Goal: Check status: Check status

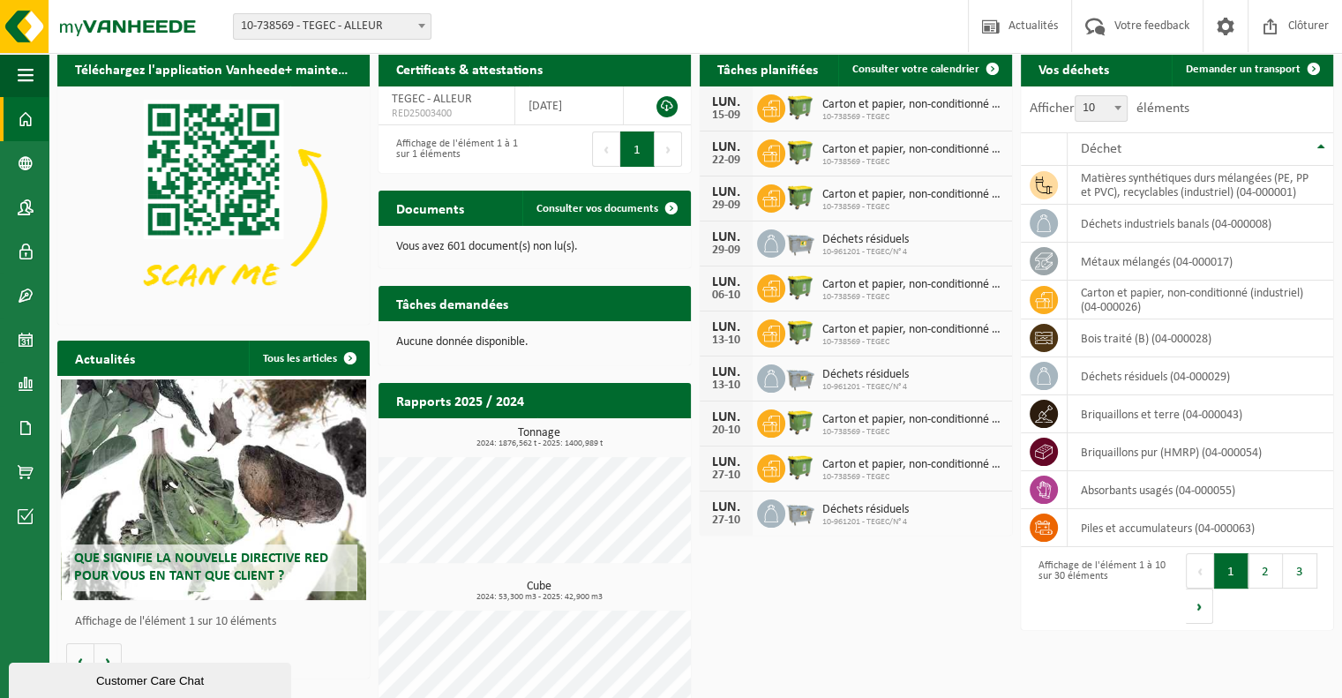
scroll to position [92, 0]
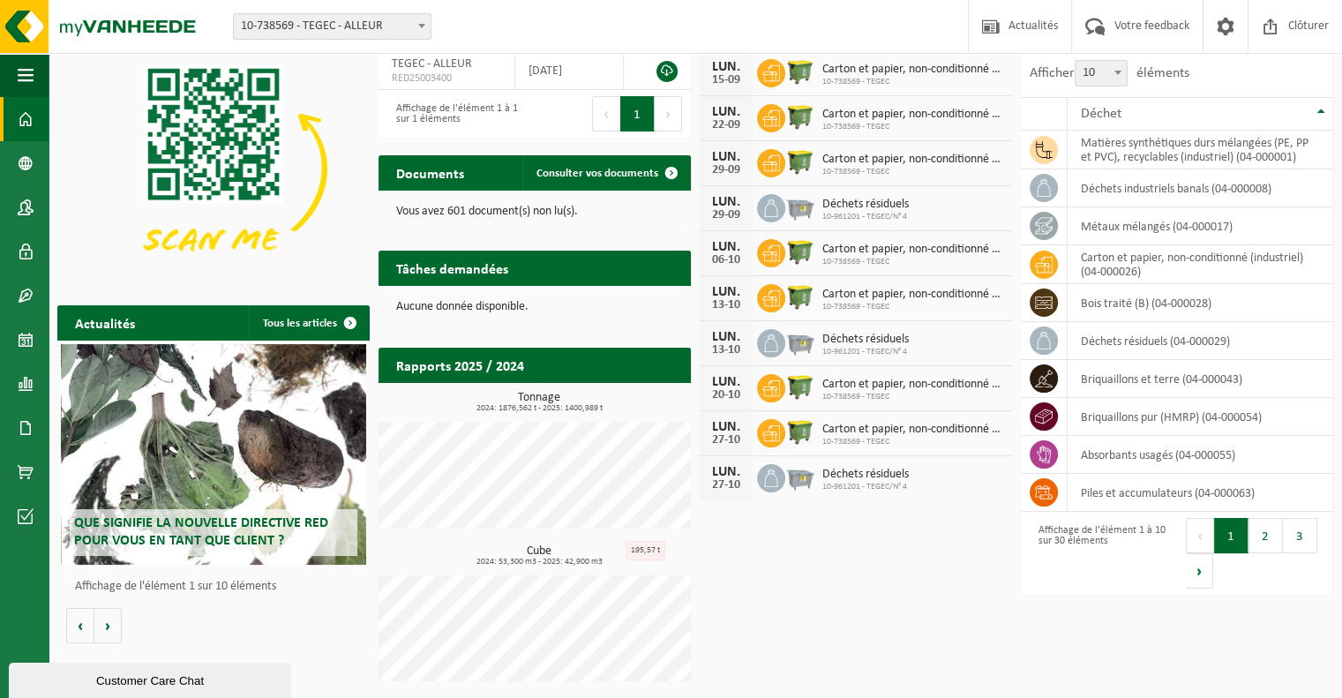
click at [857, 474] on span "Déchets résiduels" at bounding box center [865, 475] width 86 height 14
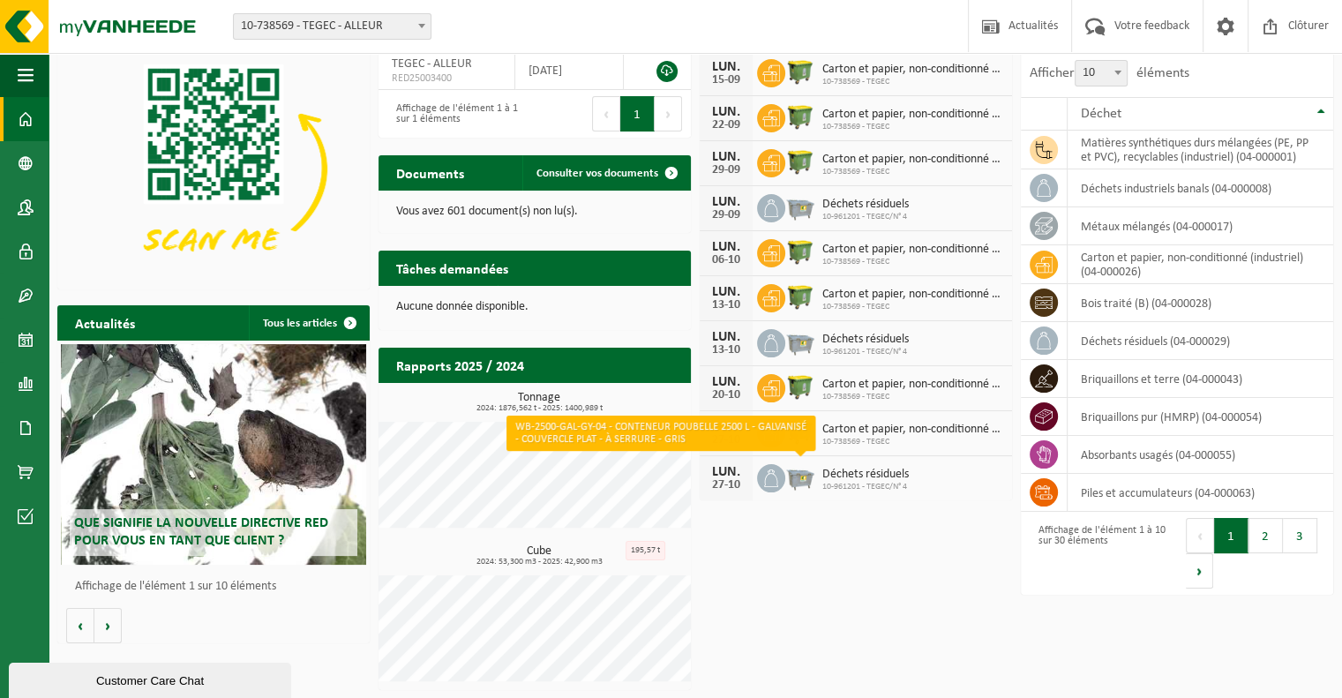
click at [794, 478] on img at bounding box center [800, 476] width 30 height 30
click at [788, 473] on img at bounding box center [800, 476] width 30 height 30
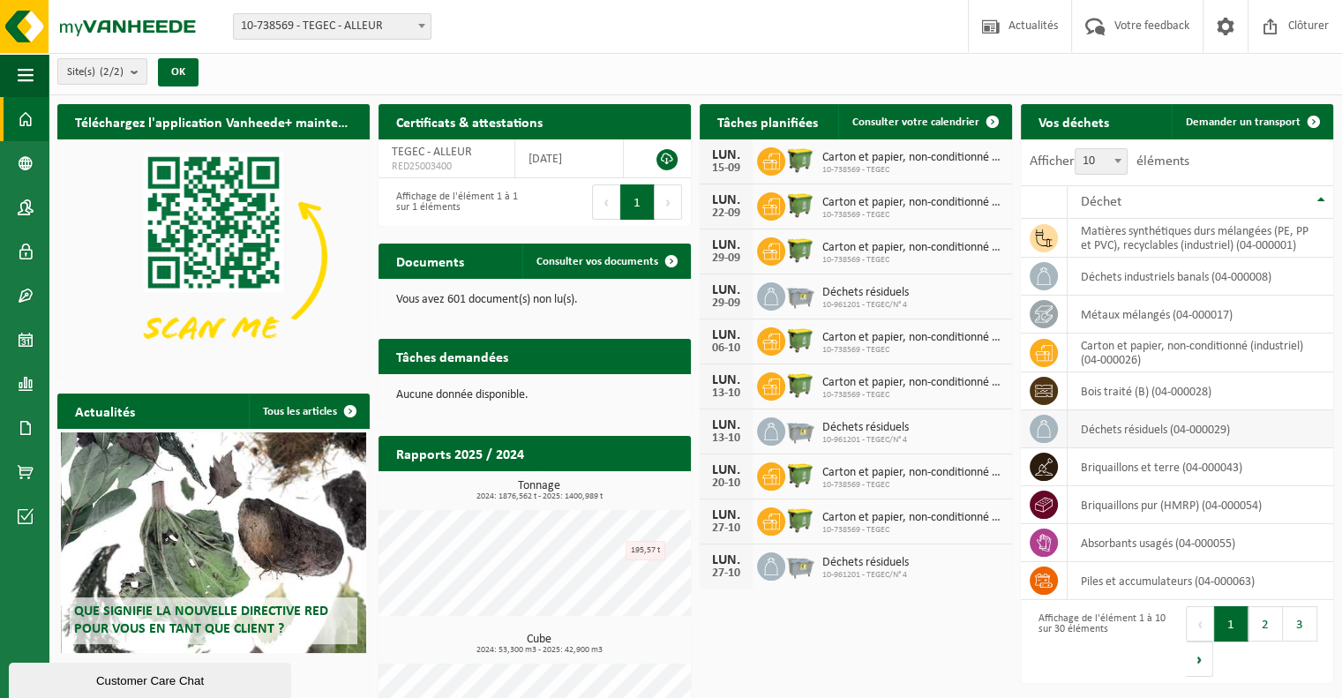
scroll to position [0, 0]
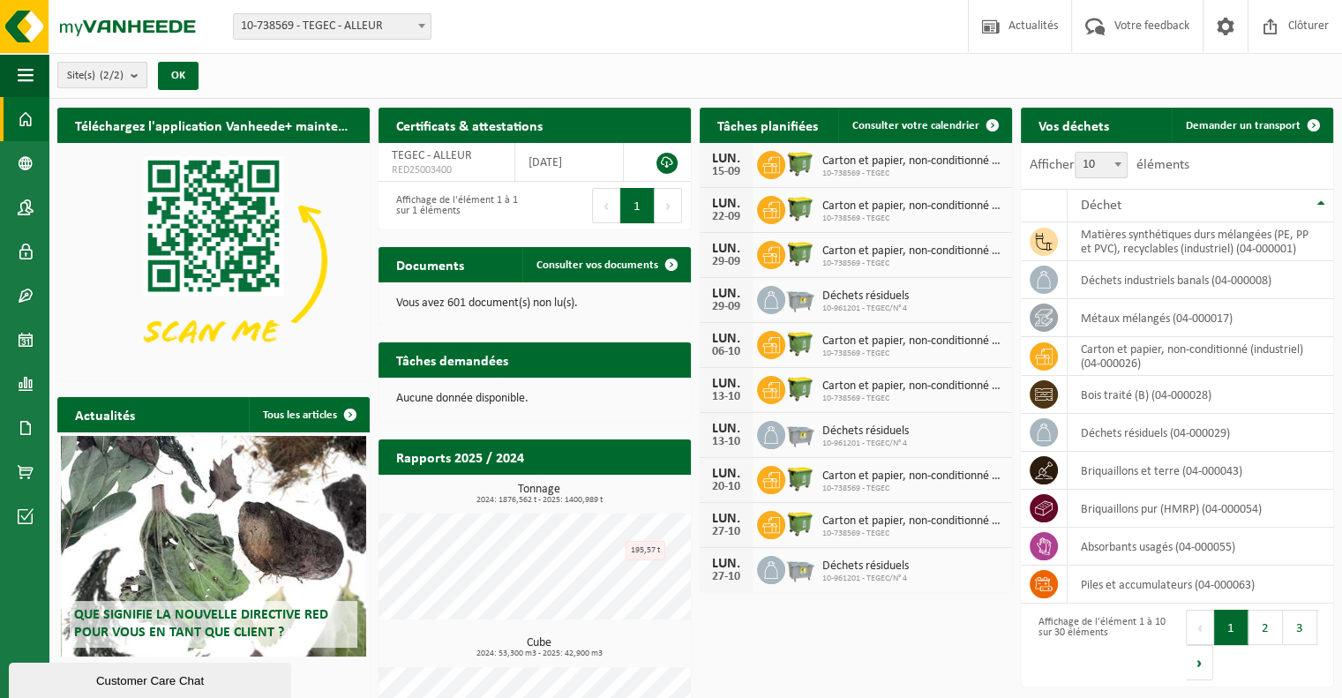
click at [132, 75] on button "Site(s) (2/2)" at bounding box center [102, 75] width 90 height 26
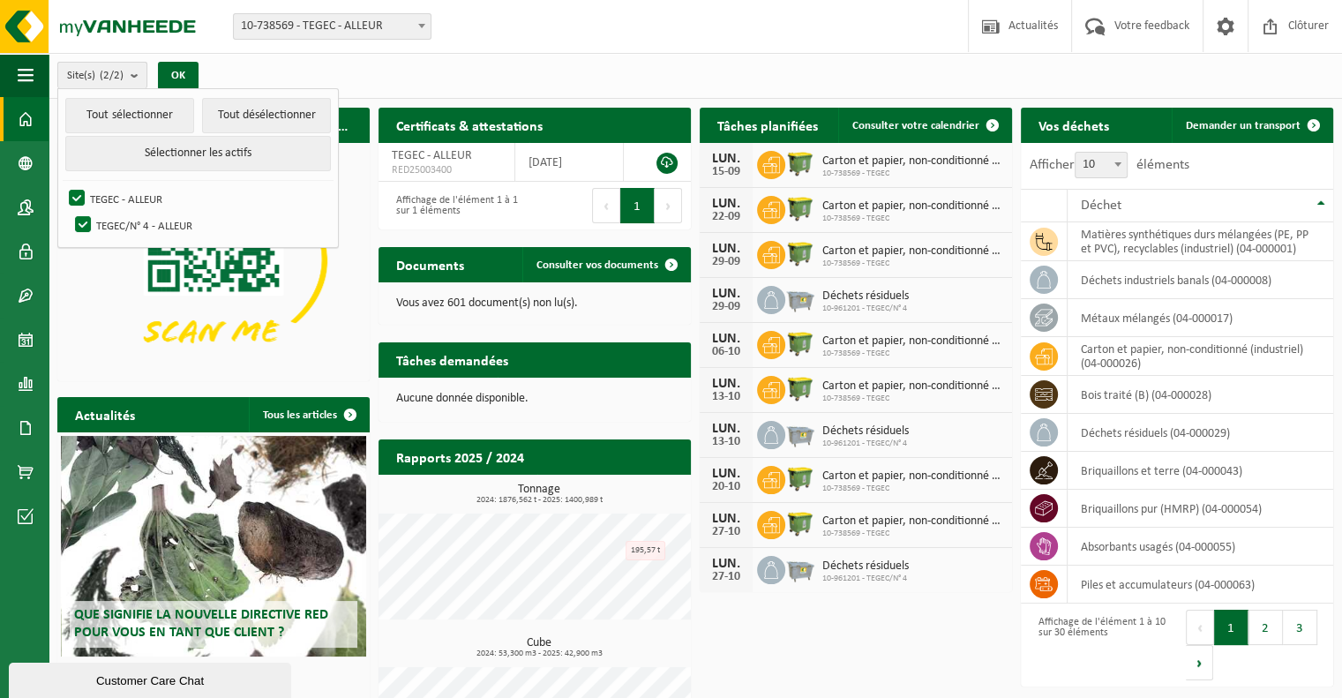
click at [130, 72] on button "Site(s) (2/2)" at bounding box center [102, 75] width 90 height 26
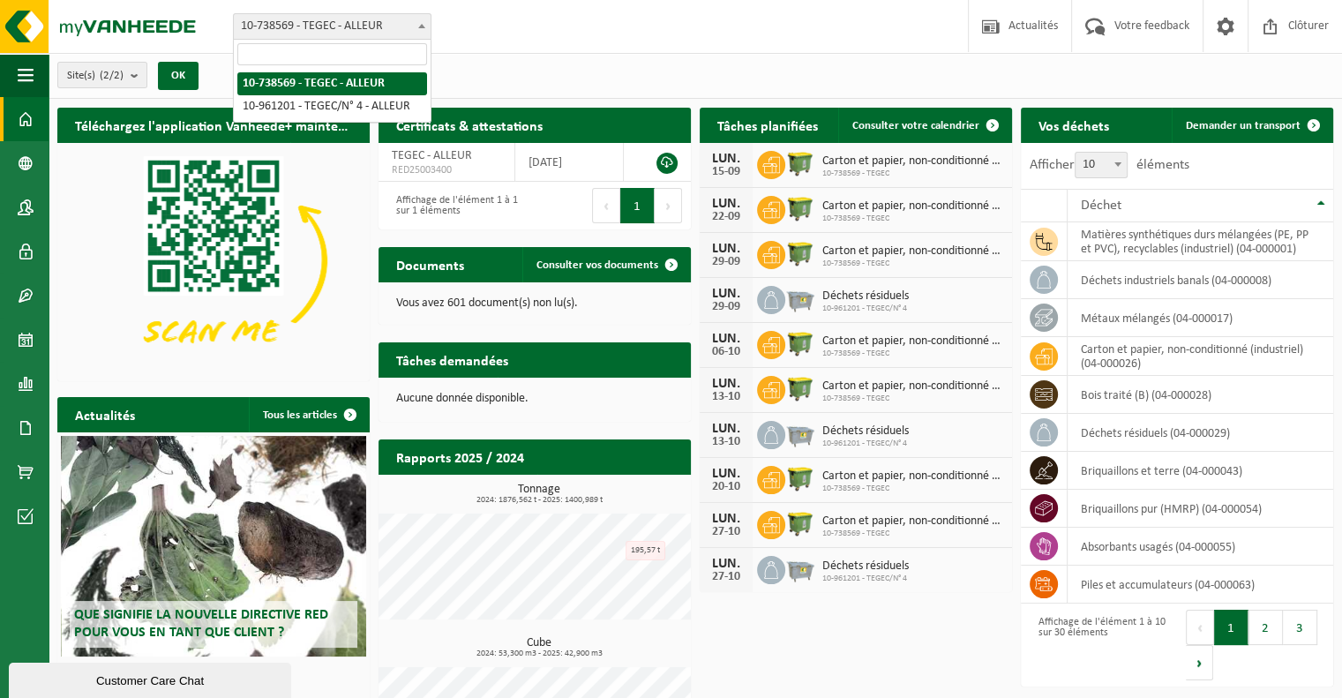
click at [353, 28] on span "10-738569 - TEGEC - ALLEUR" at bounding box center [332, 26] width 197 height 25
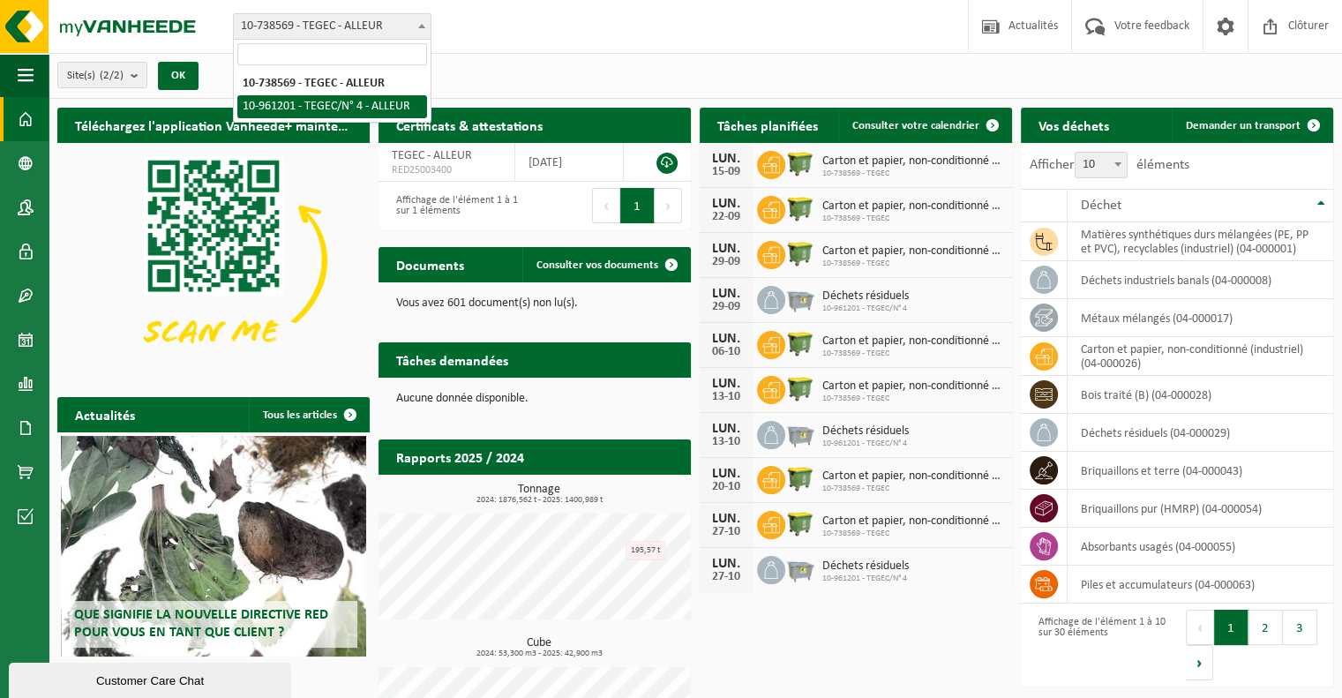
select select "149911"
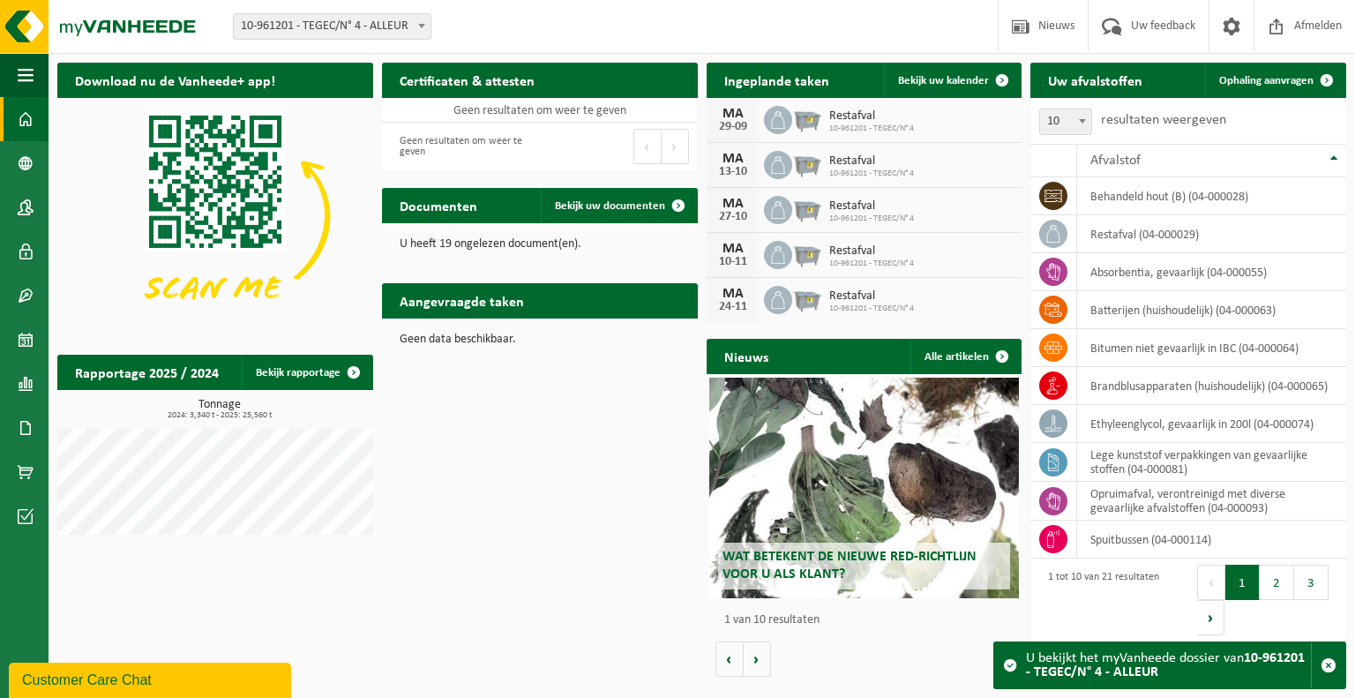
drag, startPoint x: 416, startPoint y: 29, endPoint x: 406, endPoint y: 38, distance: 13.8
click at [416, 29] on span at bounding box center [422, 25] width 18 height 23
select select "37754"
